Goal: Find specific page/section

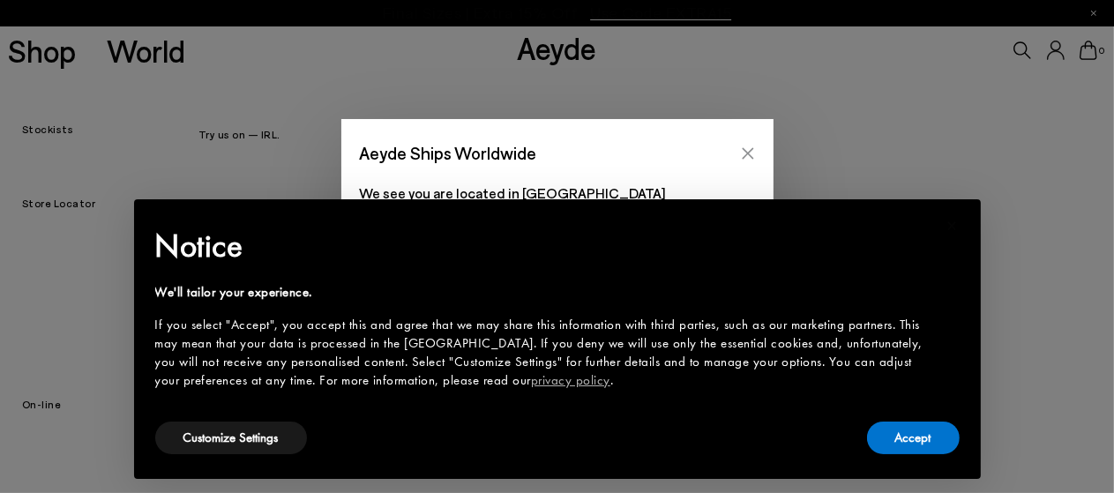
drag, startPoint x: 0, startPoint y: 0, endPoint x: 744, endPoint y: 153, distance: 759.3
click at [744, 153] on icon "Close" at bounding box center [748, 153] width 14 height 14
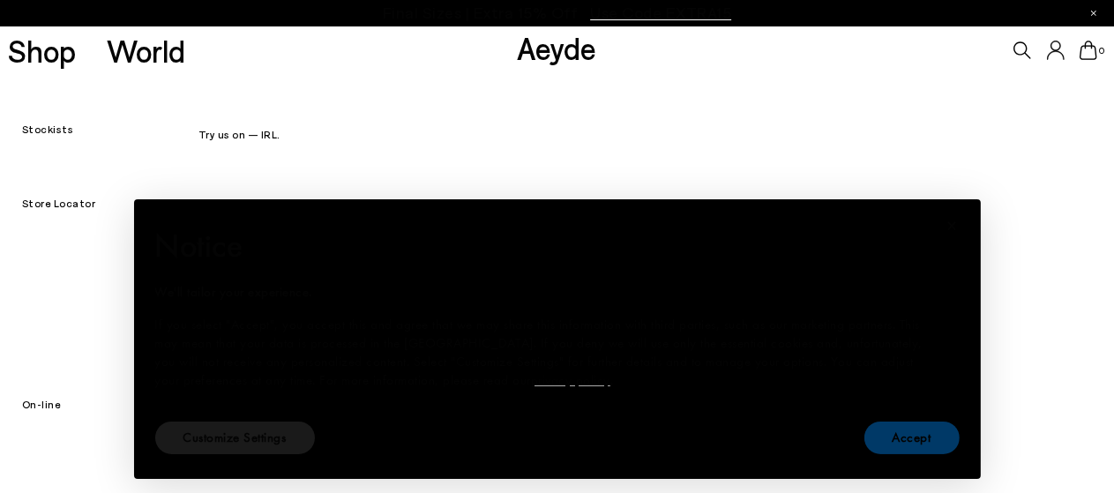
click at [906, 440] on font "Accept" at bounding box center [912, 438] width 39 height 18
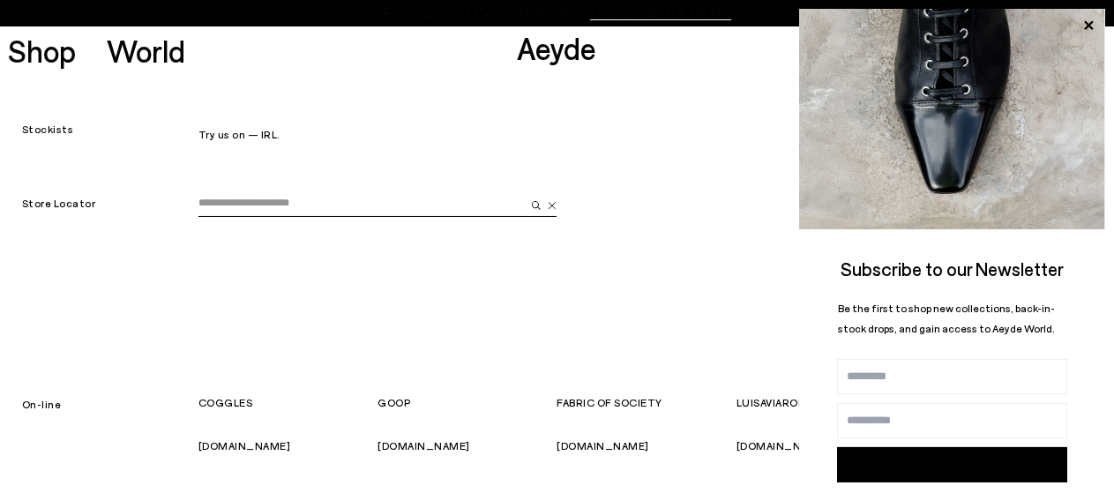
click at [658, 326] on div "Store Locator" at bounding box center [557, 248] width 1114 height 201
click at [1085, 19] on icon at bounding box center [1088, 25] width 23 height 23
click at [1090, 24] on icon at bounding box center [1088, 25] width 9 height 9
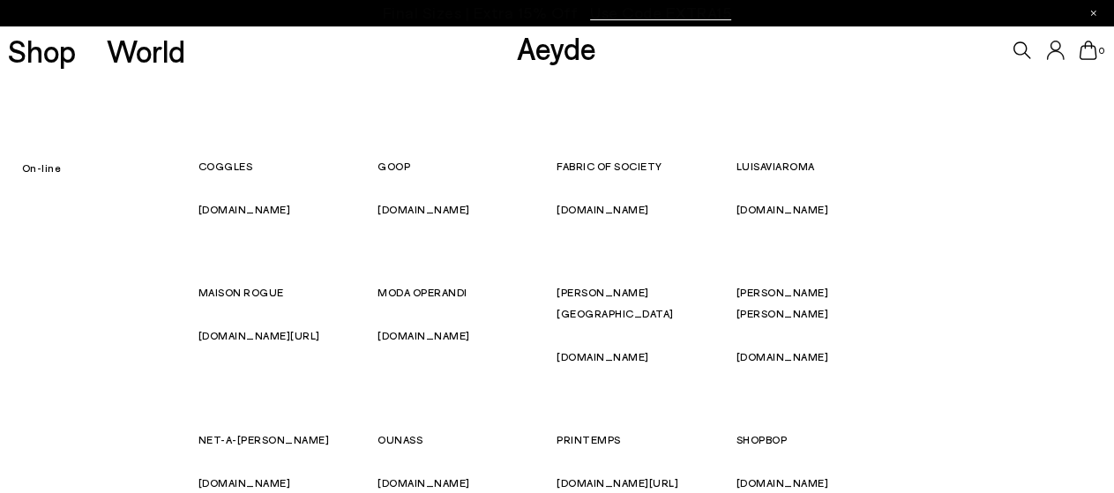
scroll to position [265, 0]
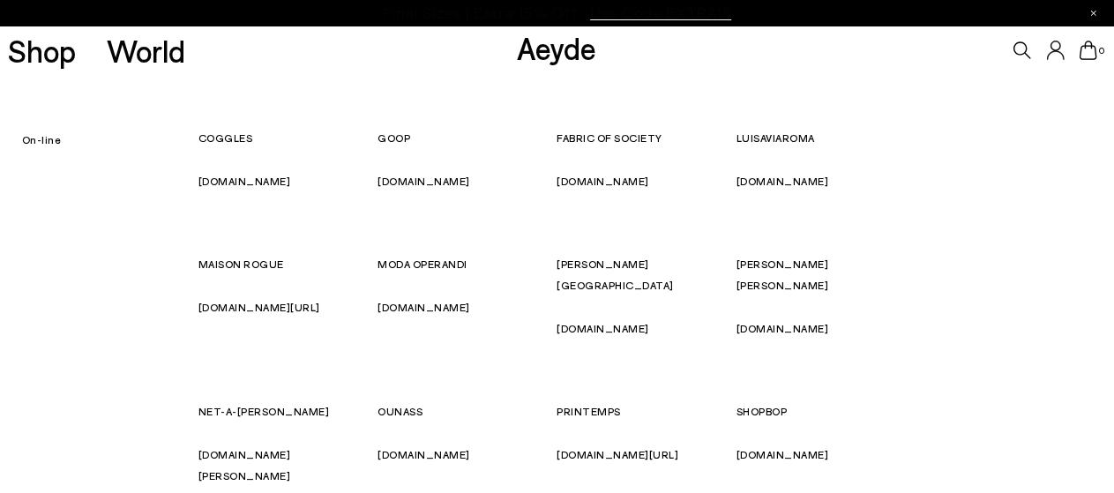
click at [221, 177] on font "[DOMAIN_NAME]" at bounding box center [244, 181] width 93 height 12
